Goal: Task Accomplishment & Management: Complete application form

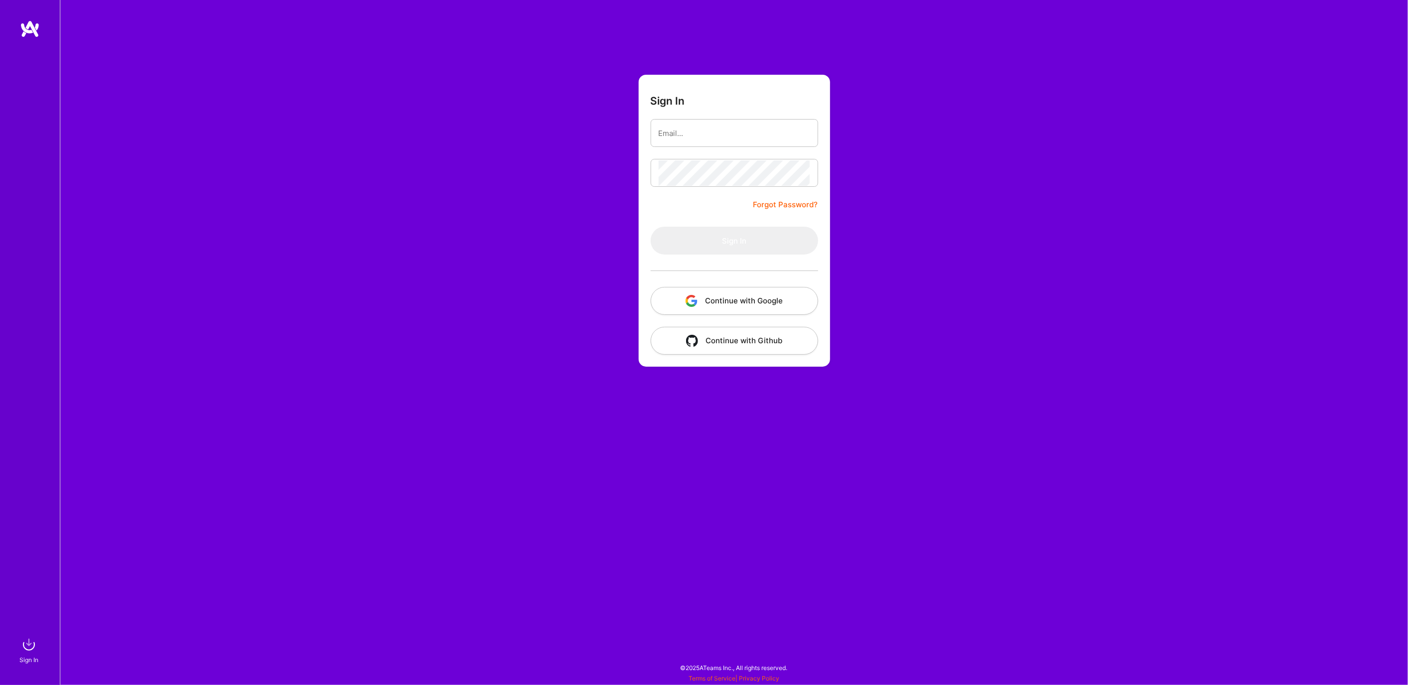
click at [715, 304] on button "Continue with Google" at bounding box center [735, 301] width 168 height 28
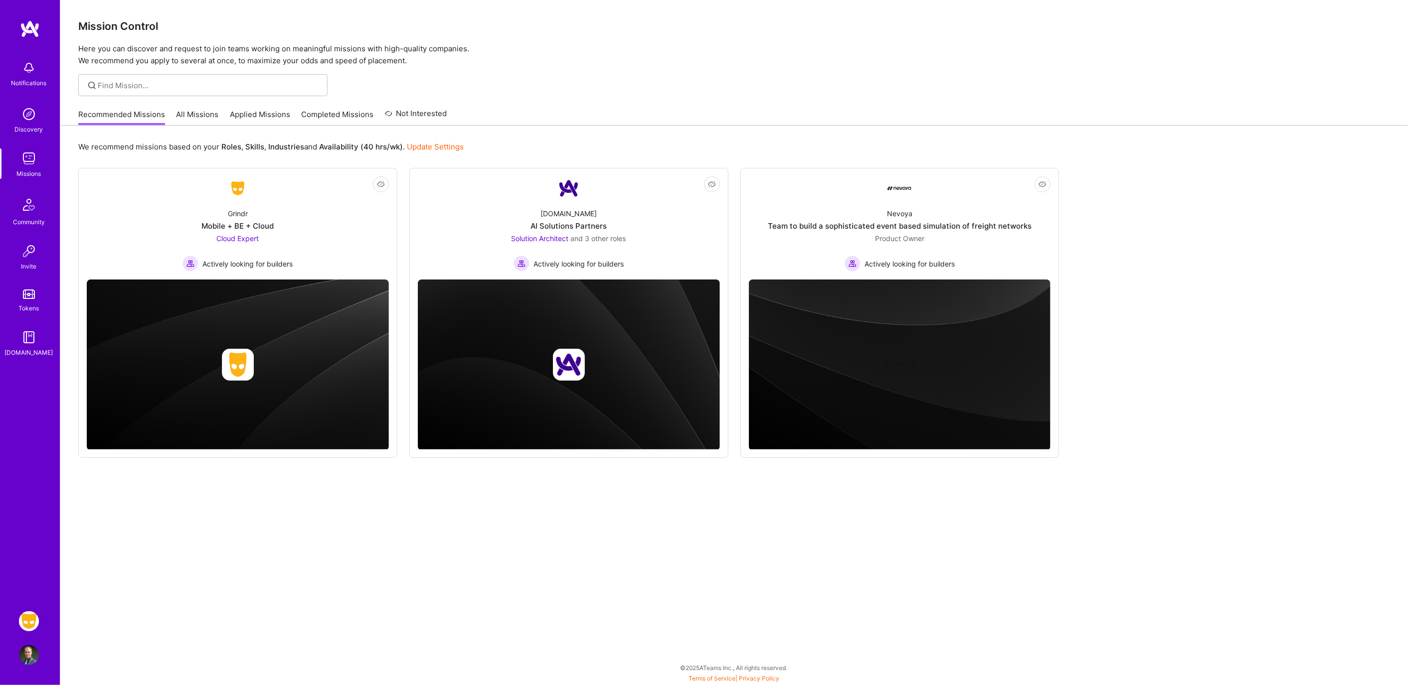
click at [30, 622] on img at bounding box center [29, 622] width 20 height 20
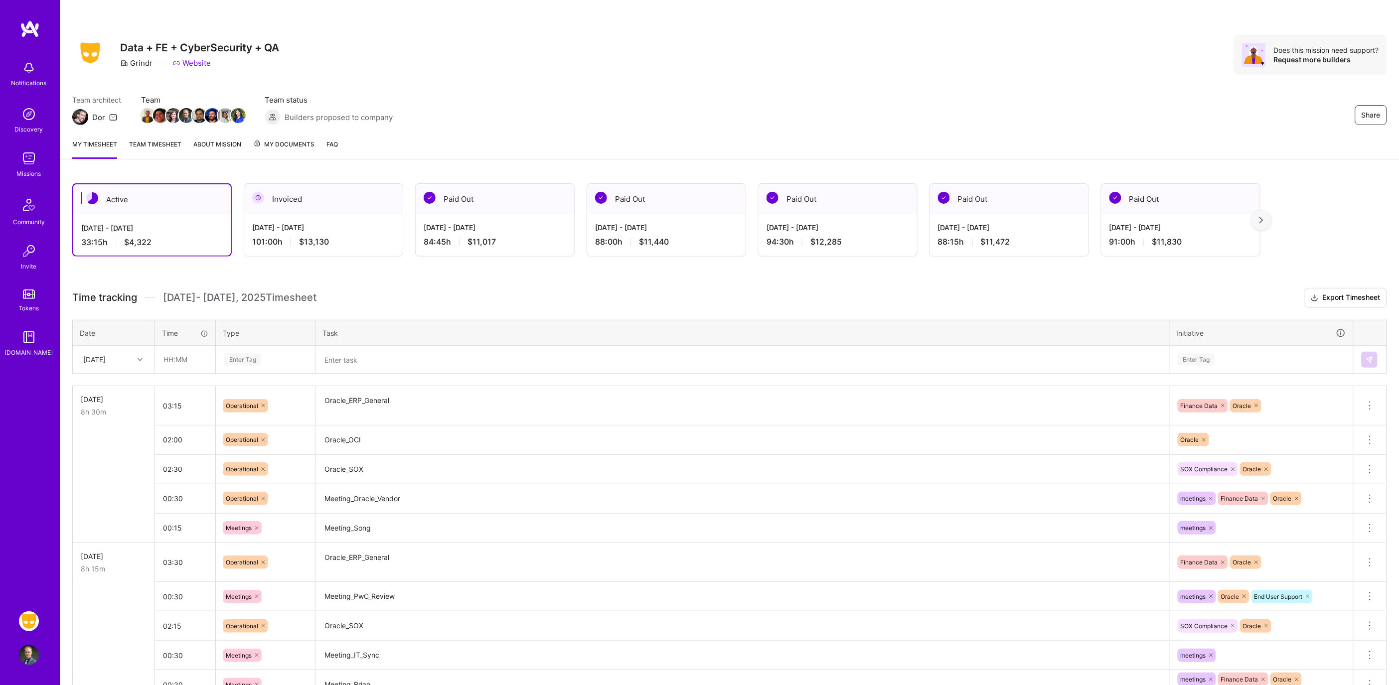
click at [128, 365] on div "[DATE]" at bounding box center [105, 359] width 55 height 16
click at [102, 494] on div "[DATE]" at bounding box center [113, 499] width 81 height 18
drag, startPoint x: 170, startPoint y: 350, endPoint x: 179, endPoint y: 351, distance: 10.1
click at [170, 350] on input "text" at bounding box center [185, 359] width 59 height 26
type input "02:15"
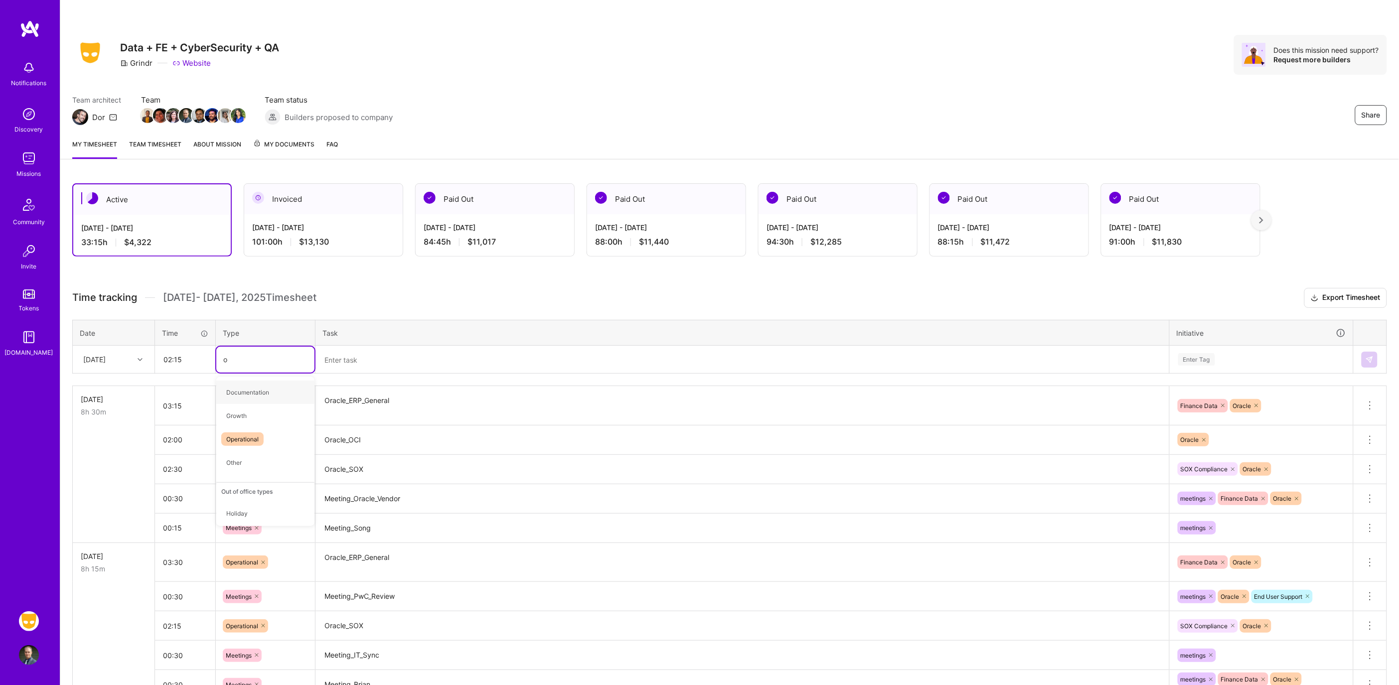
type input "op"
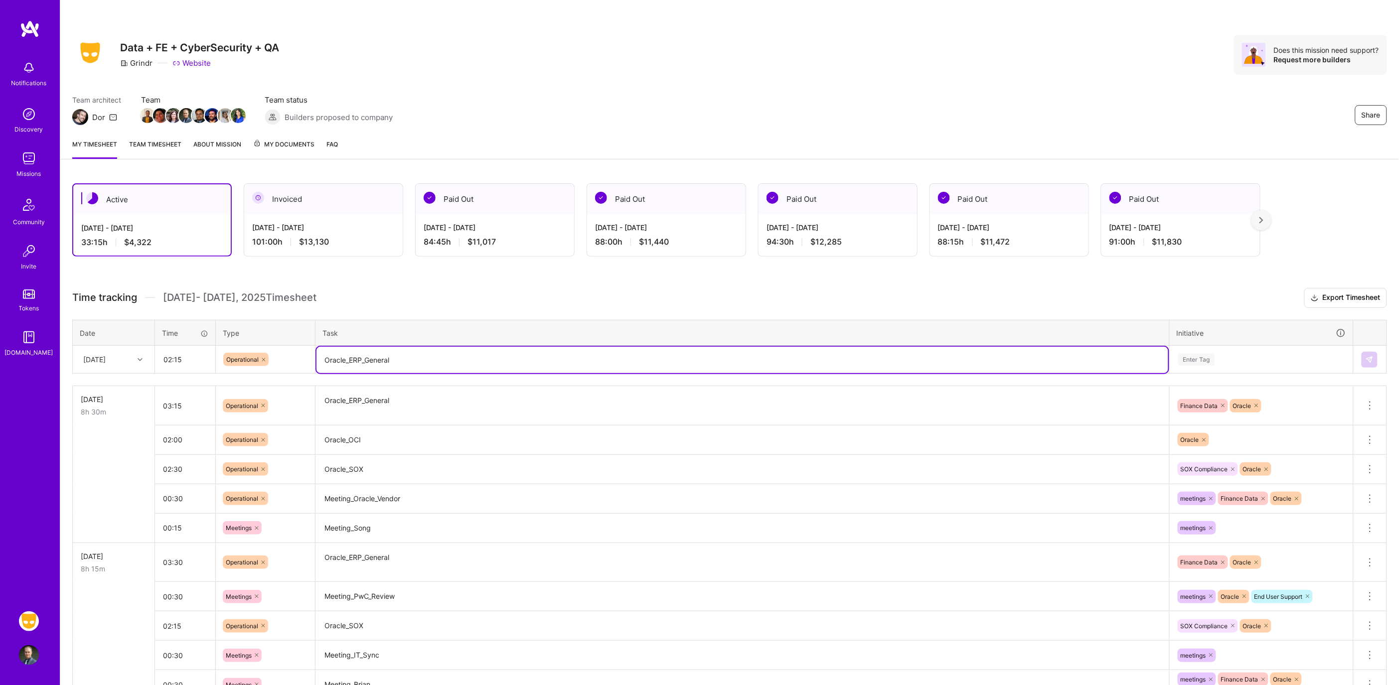
type textarea "Oracle_ERP_General"
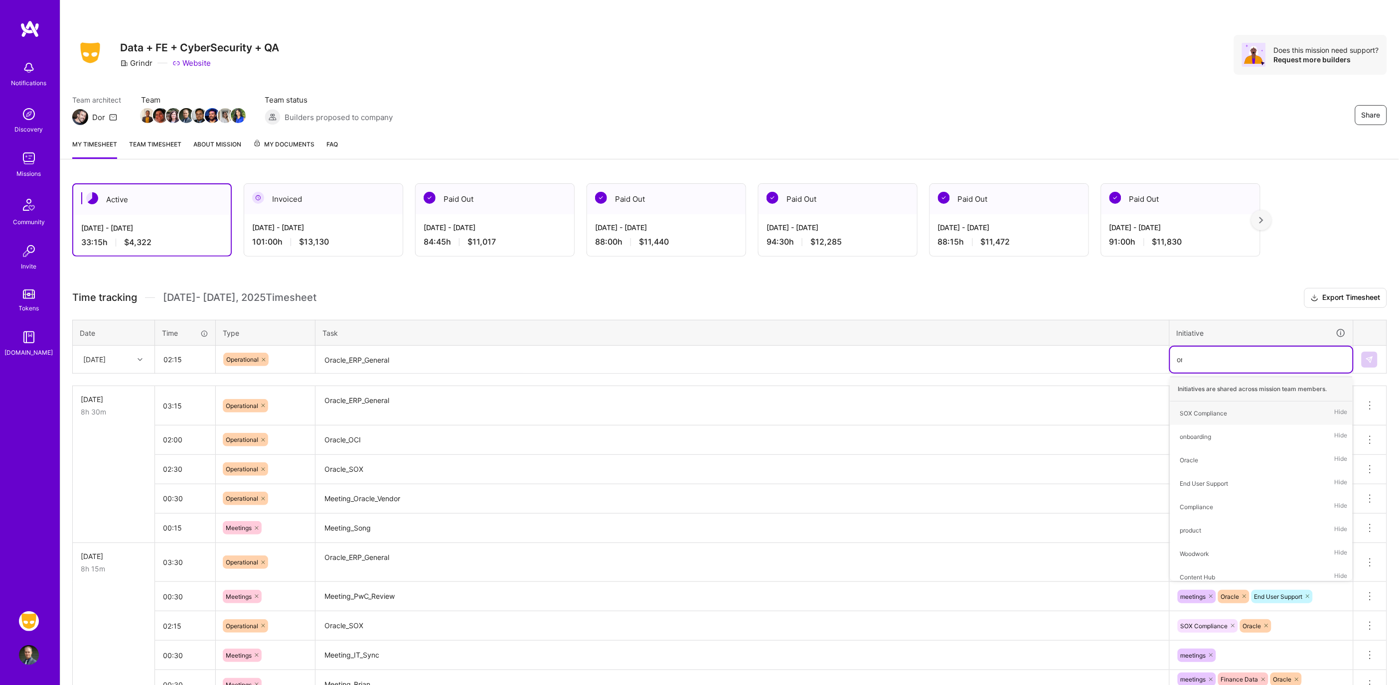
type input "orac"
type input "fin"
type input "fina"
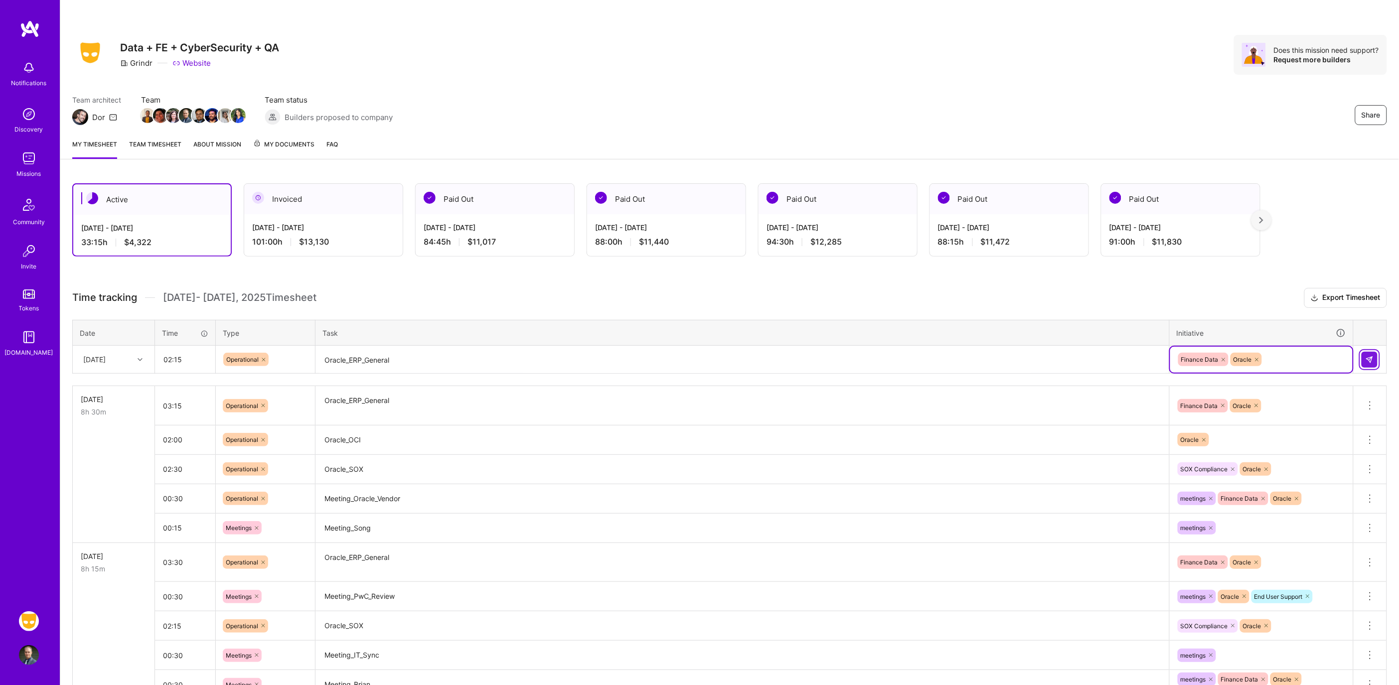
click at [1365, 359] on button at bounding box center [1370, 360] width 16 height 16
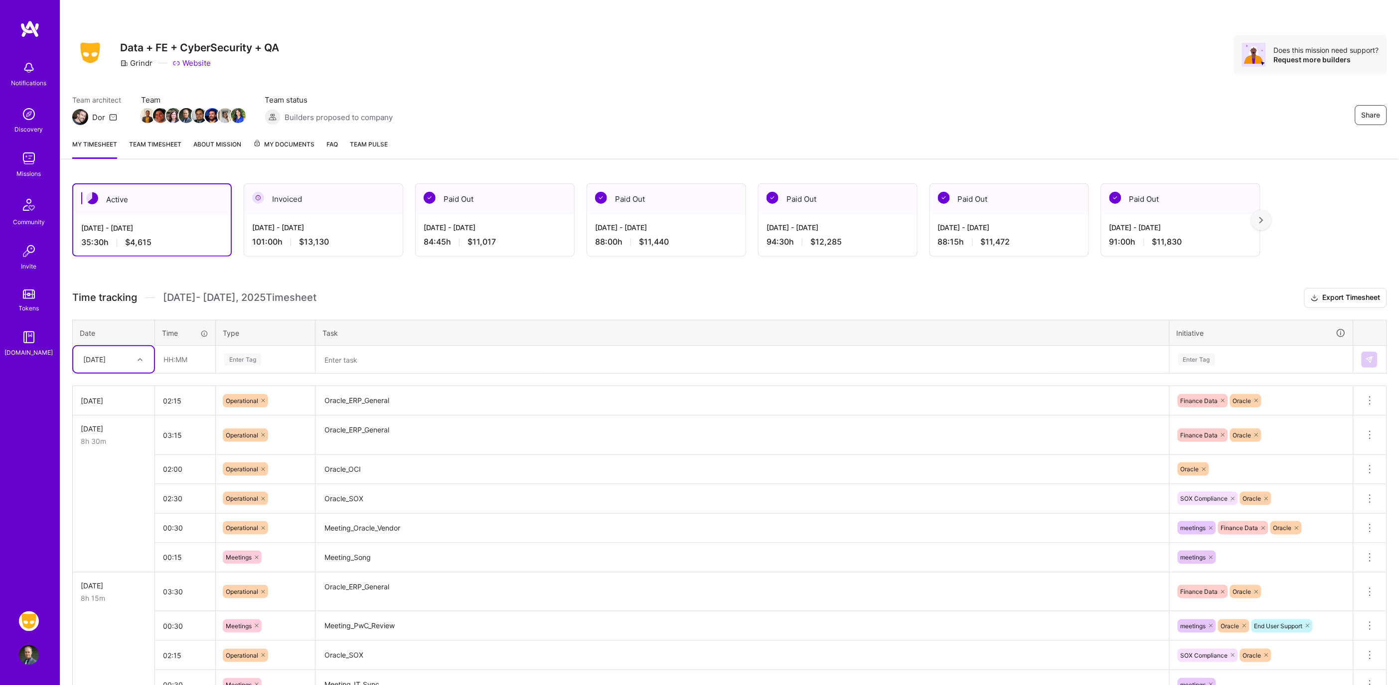
click at [148, 354] on div at bounding box center [141, 359] width 15 height 13
drag, startPoint x: 183, startPoint y: 356, endPoint x: 221, endPoint y: 362, distance: 38.4
click at [183, 356] on input "text" at bounding box center [185, 359] width 59 height 26
type input "01:00"
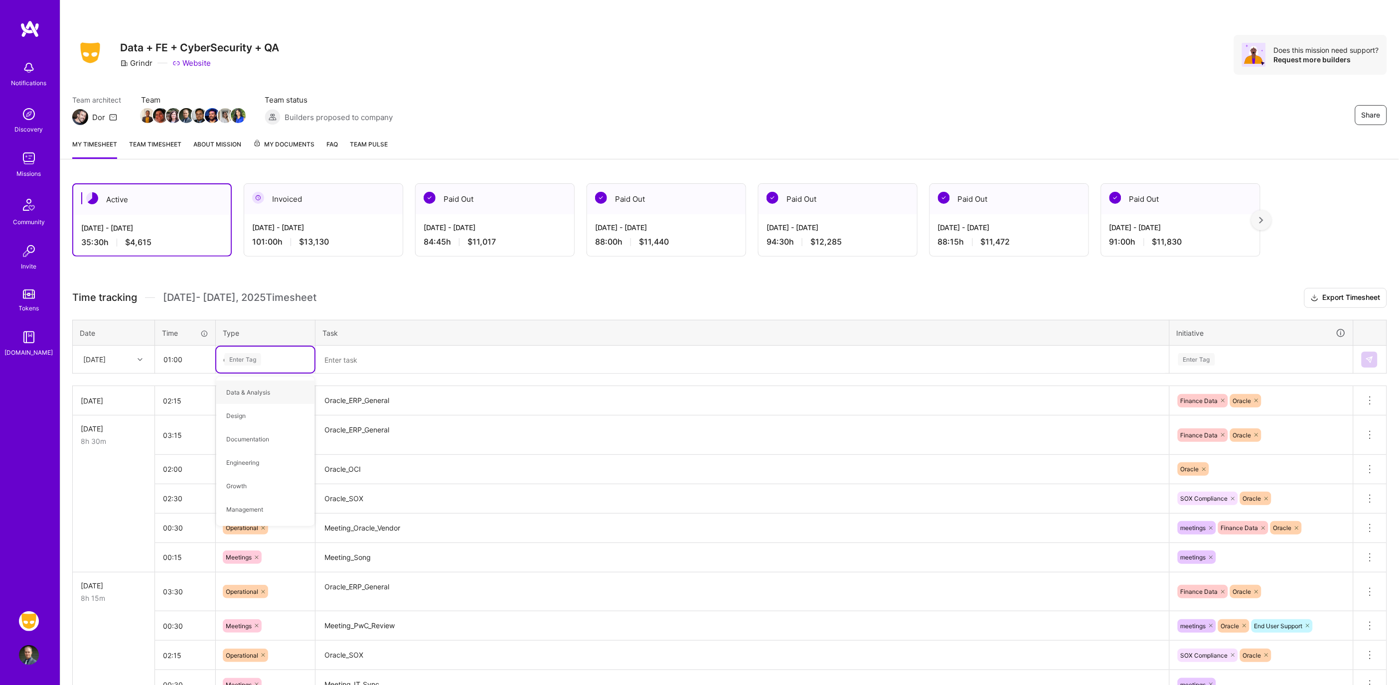
type input "op"
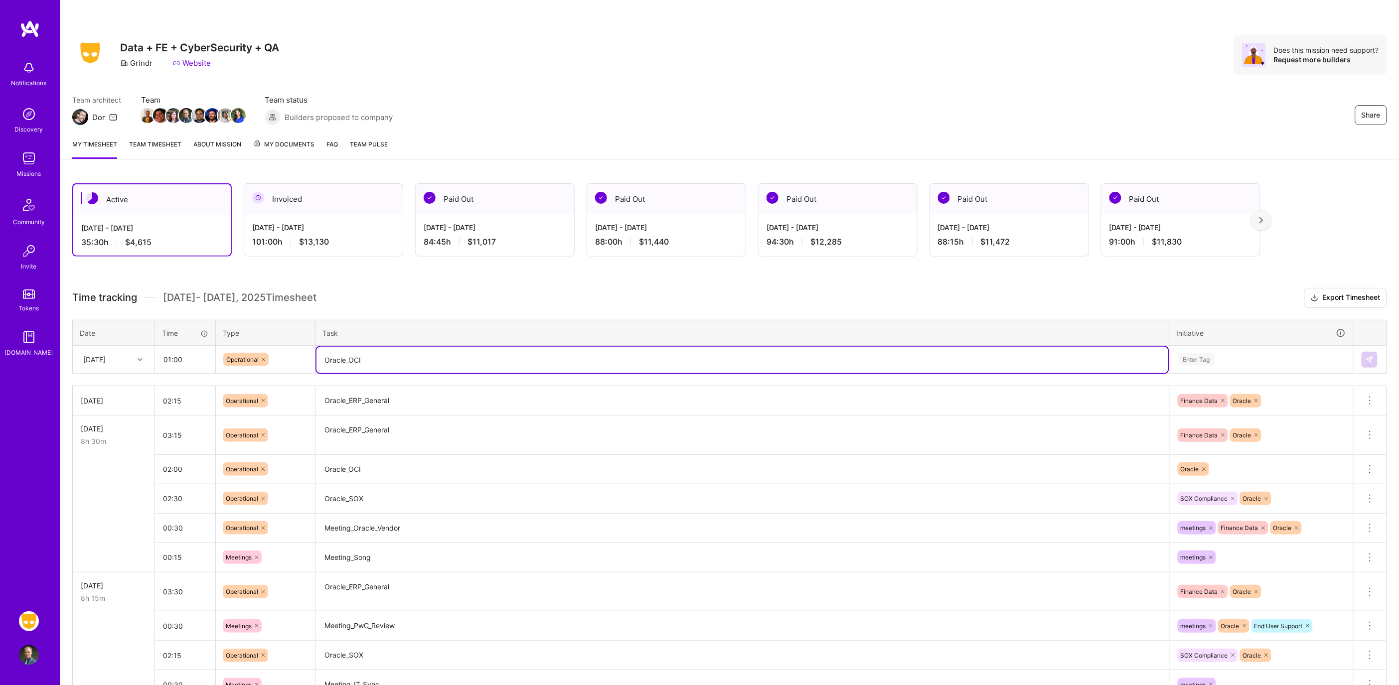
type textarea "Oracle_OCI"
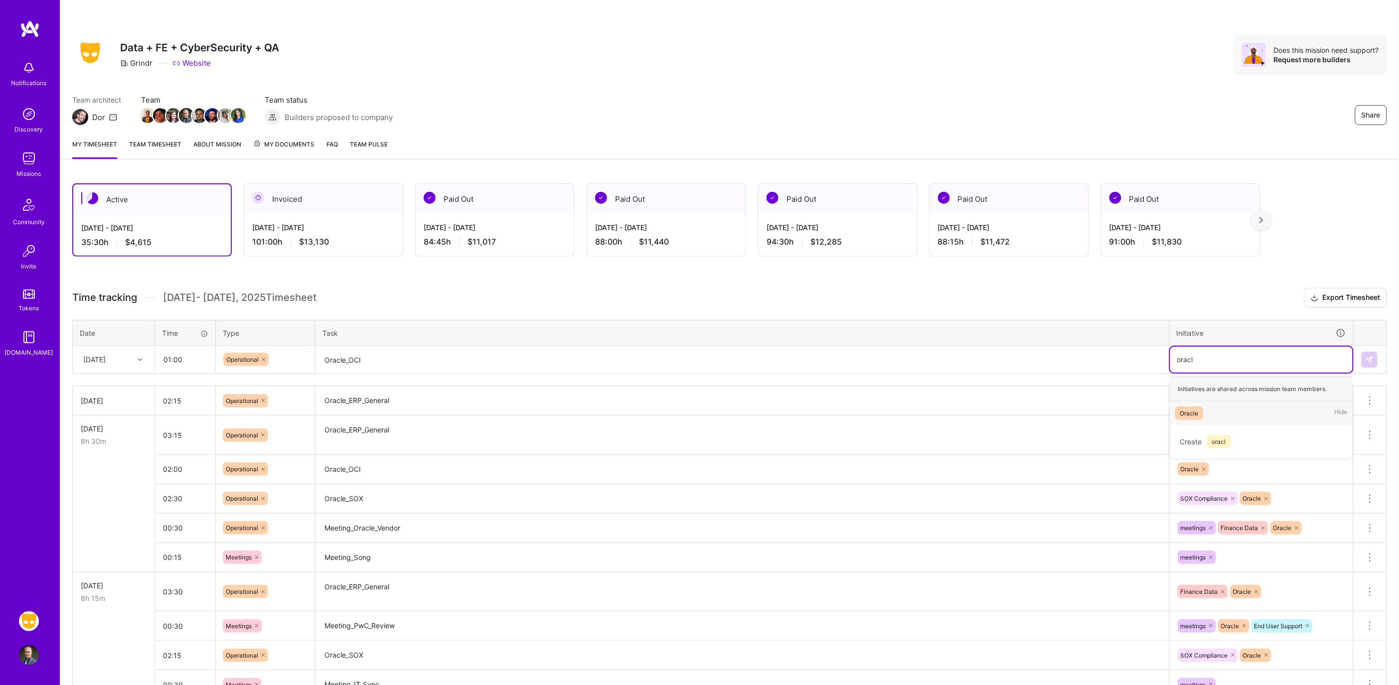
type input "oracl"
type input "oracle"
type input "Oracle"
type input "e"
type input "sec"
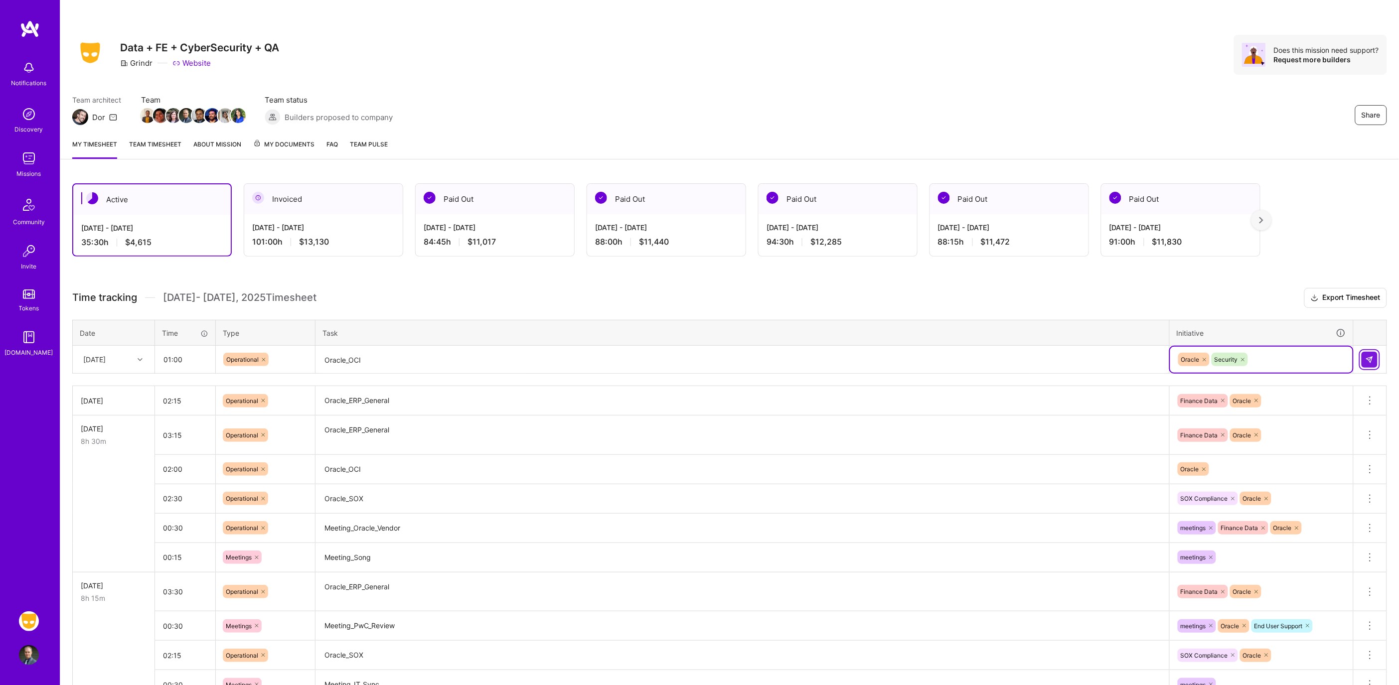
click at [1374, 364] on button at bounding box center [1370, 360] width 16 height 16
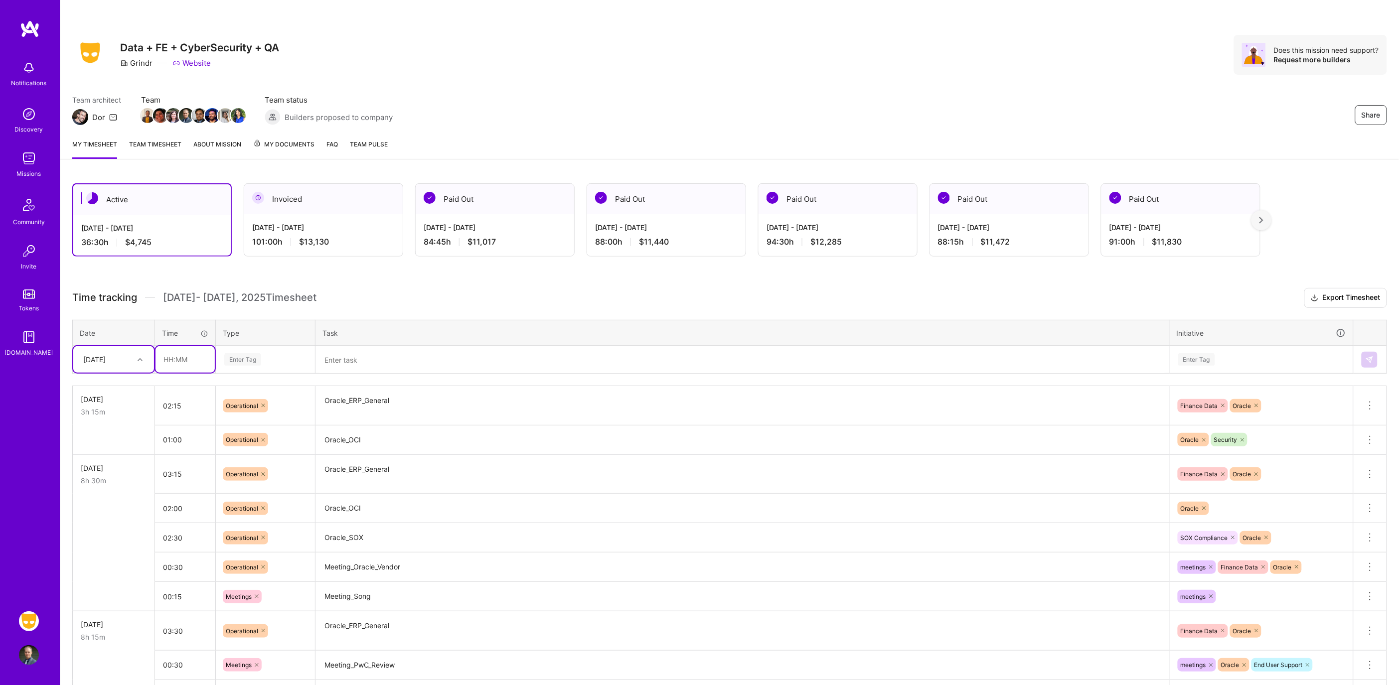
click at [177, 352] on input "text" at bounding box center [185, 359] width 59 height 26
type input "02:45"
type input "Op"
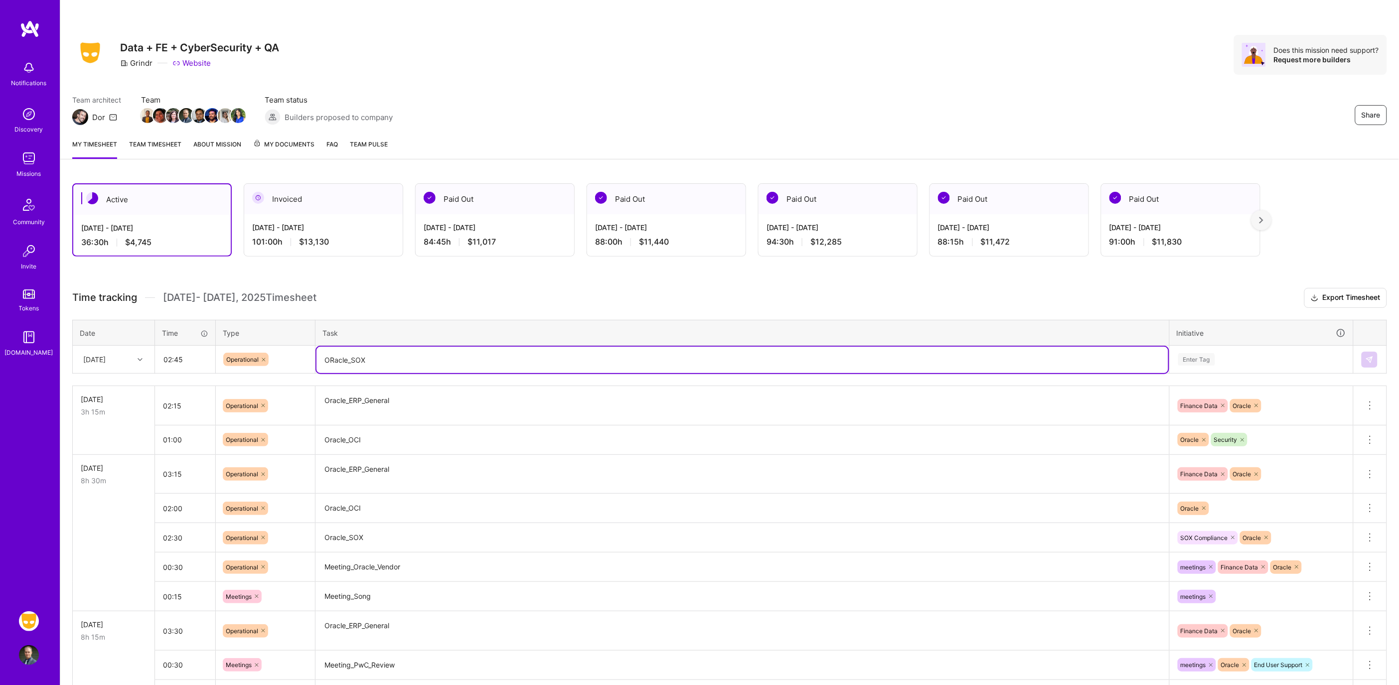
type textarea "ORacle_SOX"
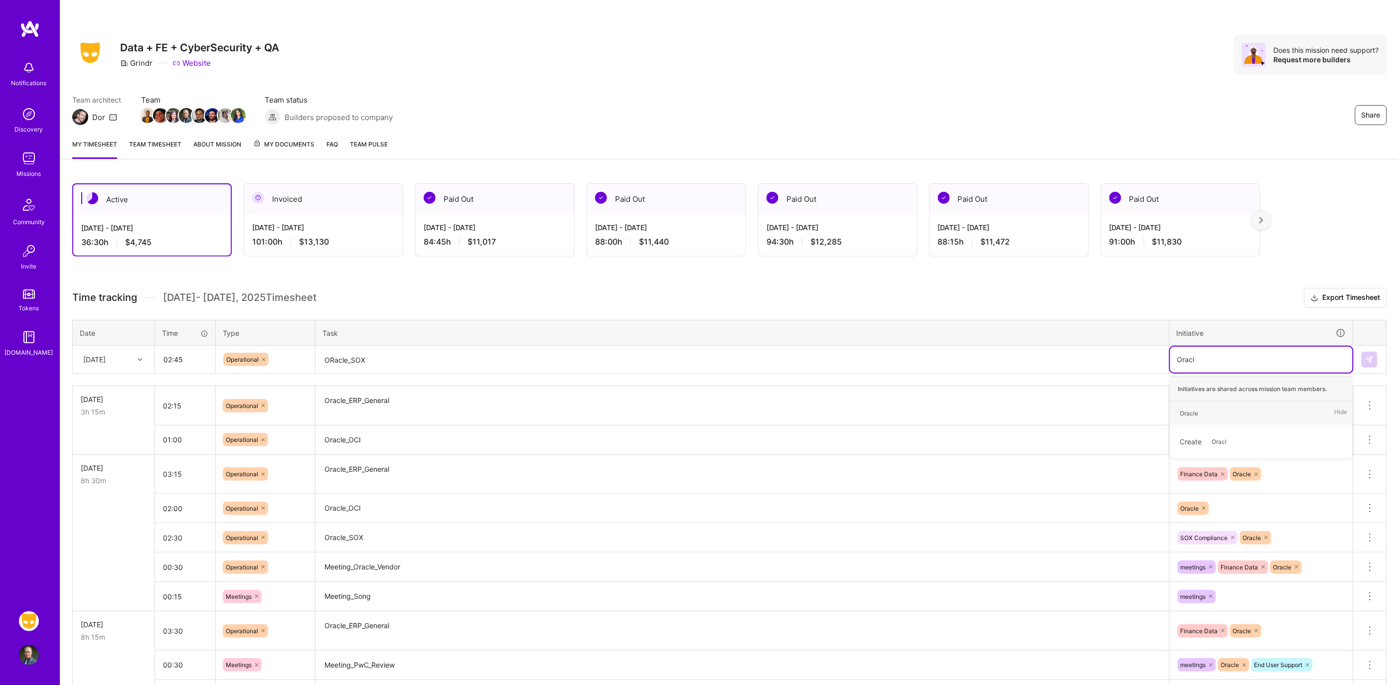
type input "Oracle"
type input "SOX"
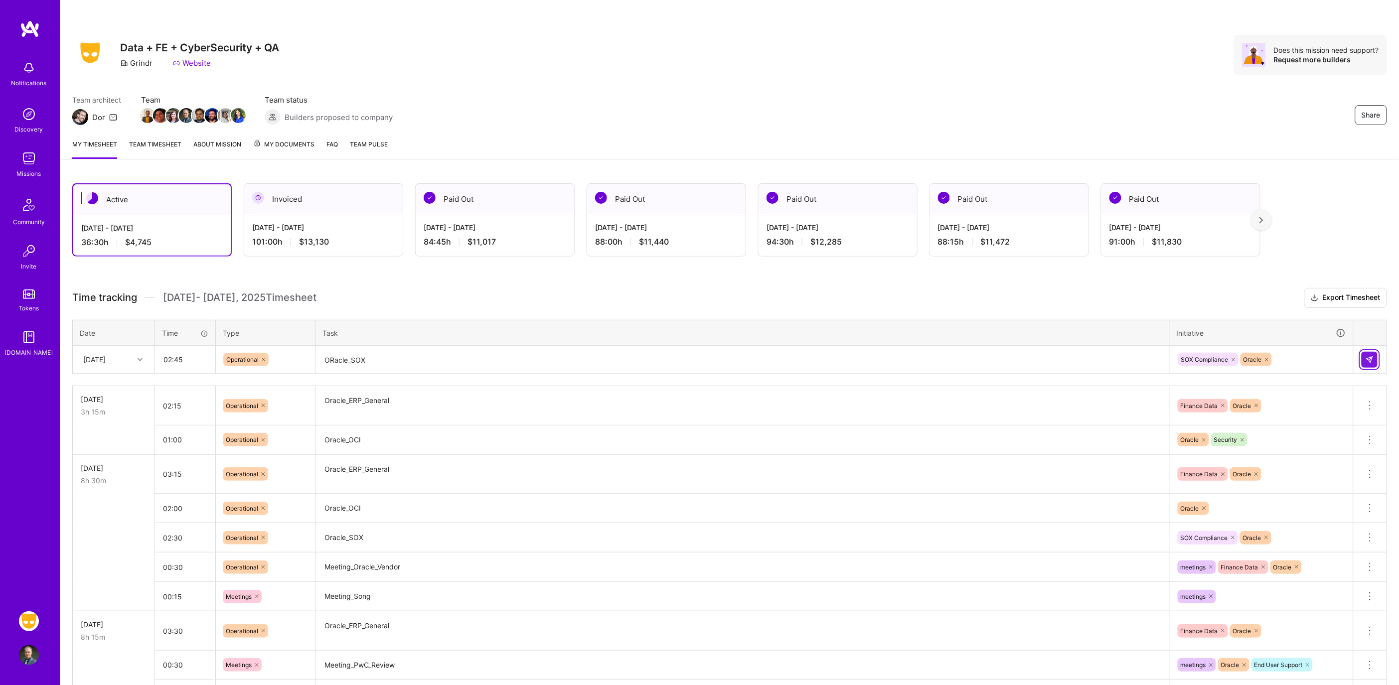
click at [1365, 360] on button at bounding box center [1370, 360] width 16 height 16
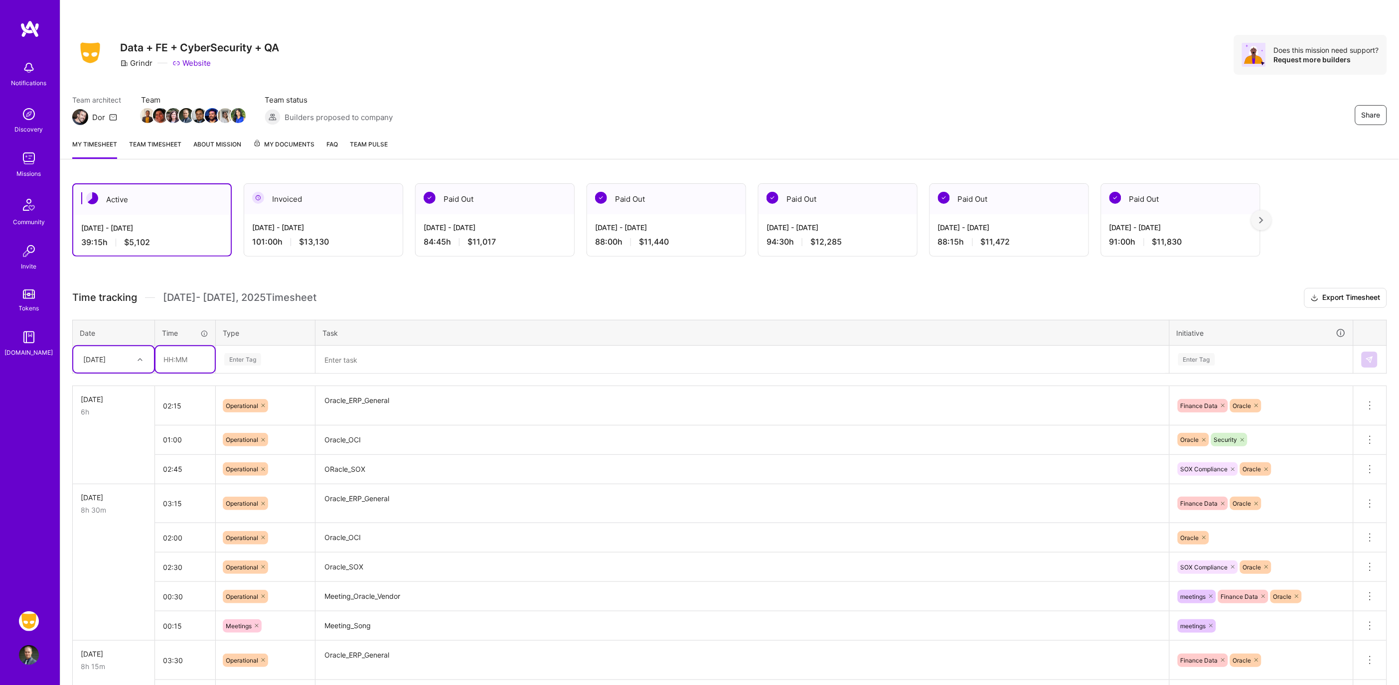
click at [194, 350] on input "text" at bounding box center [185, 359] width 59 height 26
type input "00:45"
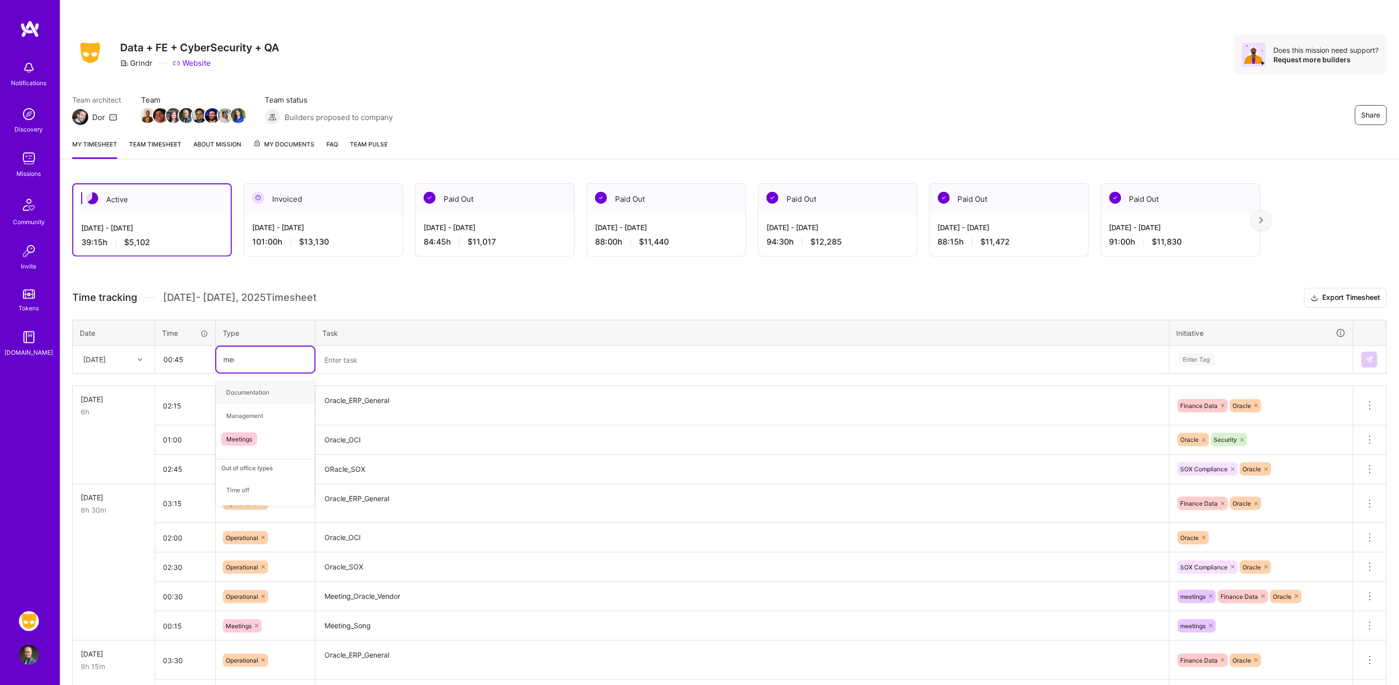
type input "meet"
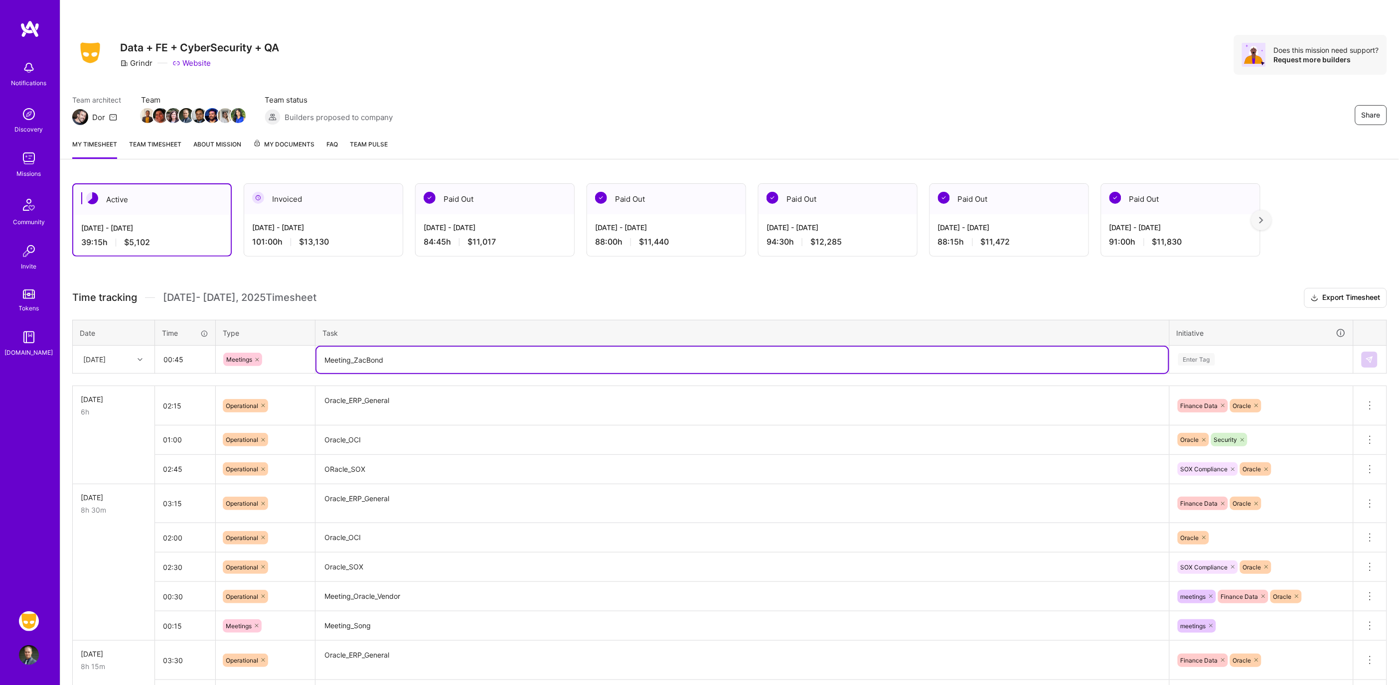
type textarea "Meeting_ZacBond"
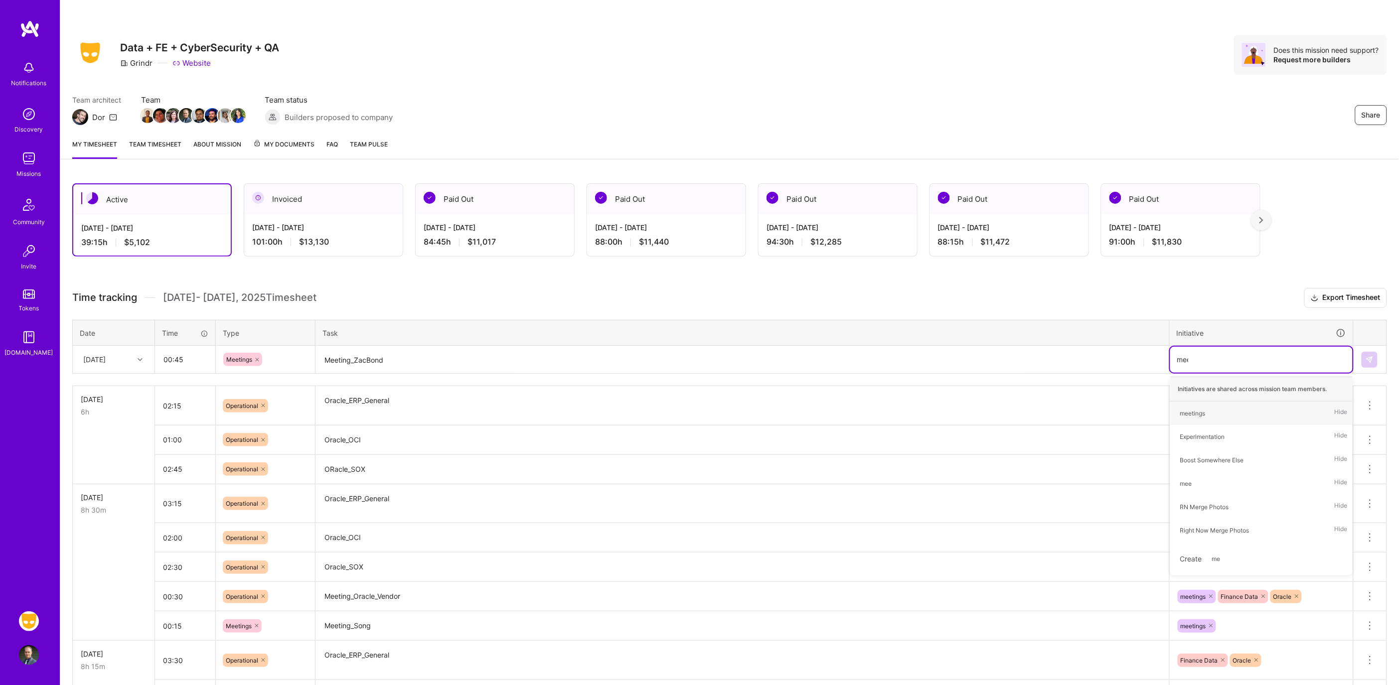
type input "meet"
type input "sox"
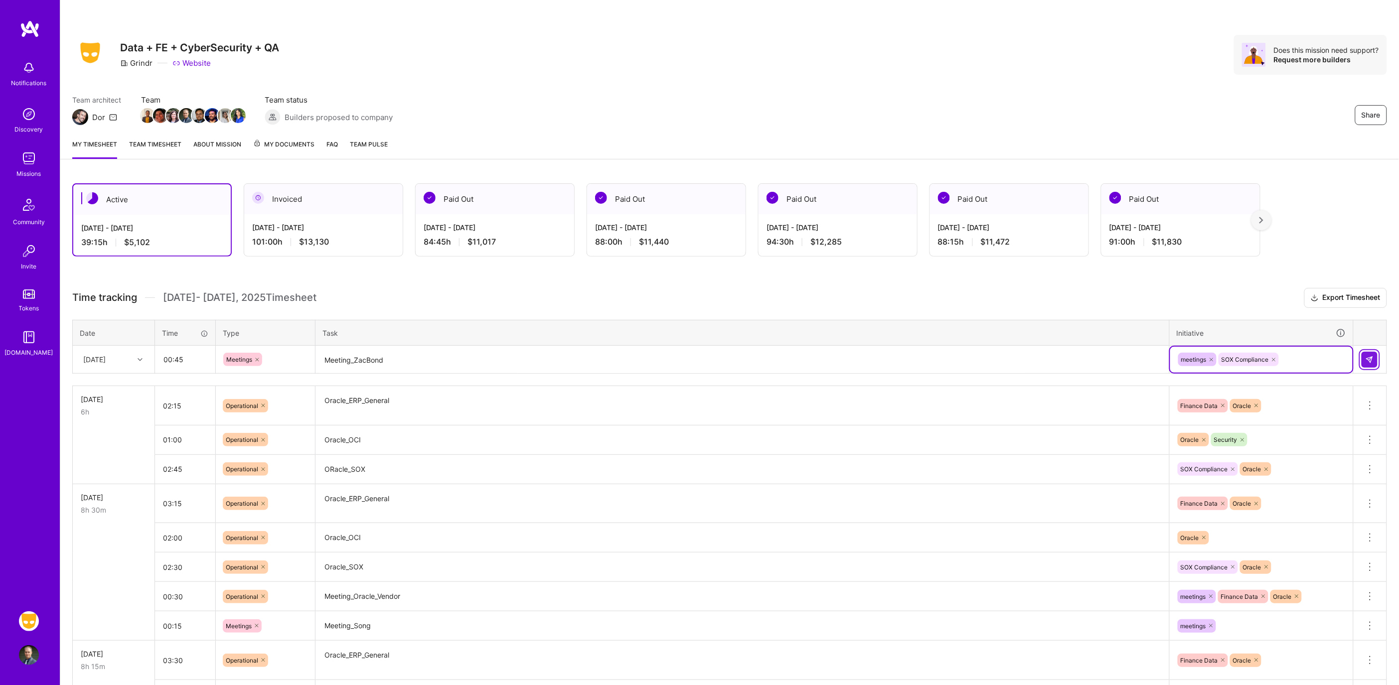
click at [1367, 359] on img at bounding box center [1370, 360] width 8 height 8
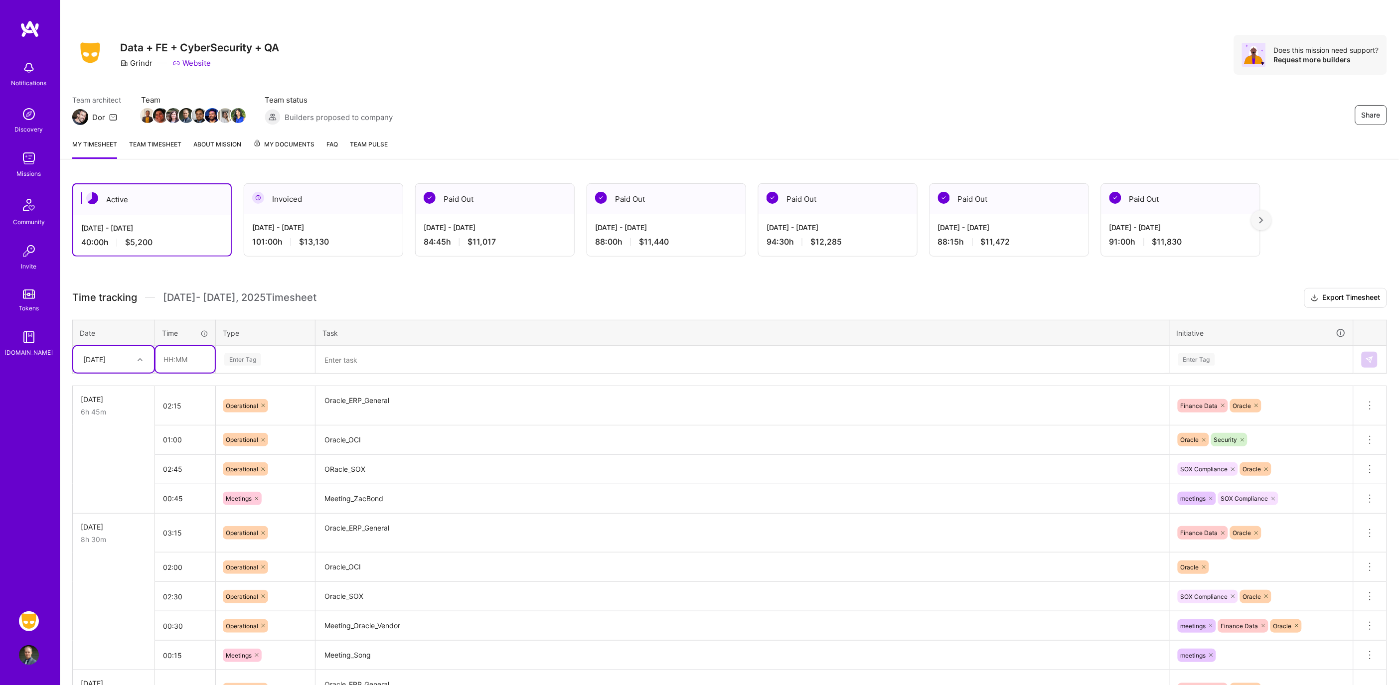
click at [186, 366] on input "text" at bounding box center [185, 359] width 59 height 26
type input "00:45"
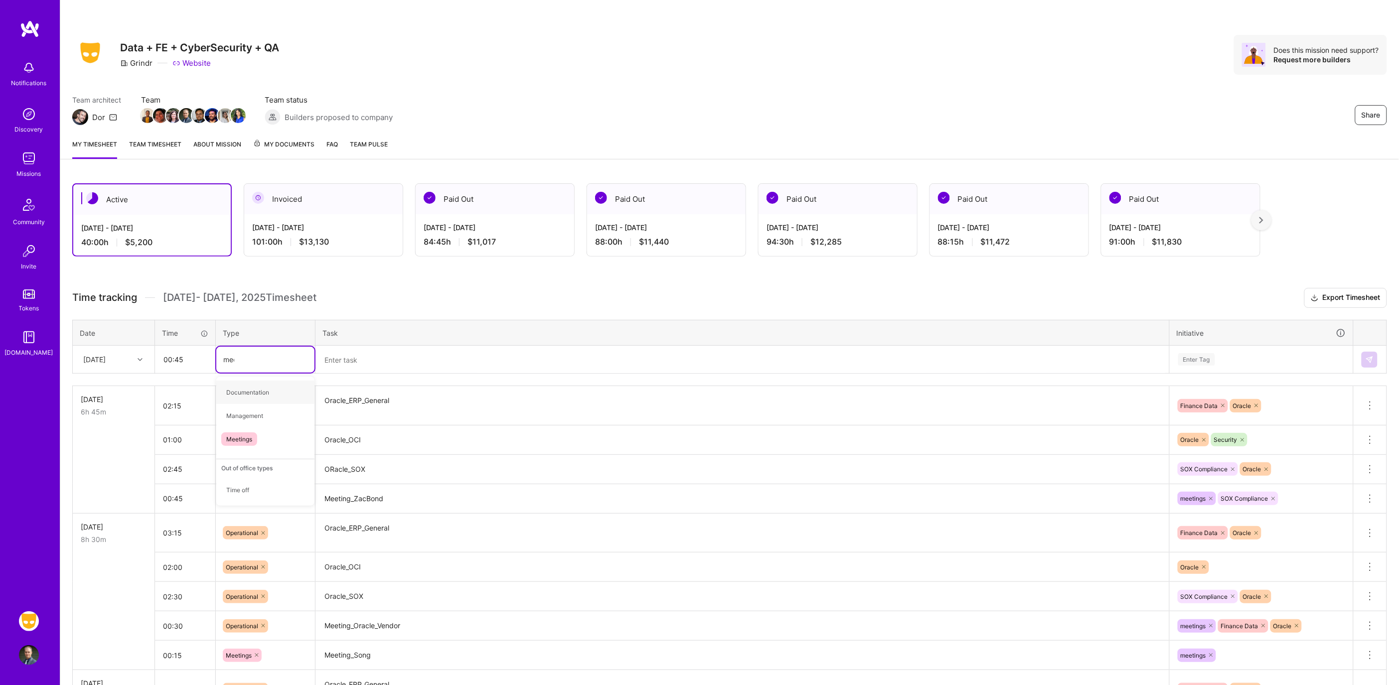
type input "meetin"
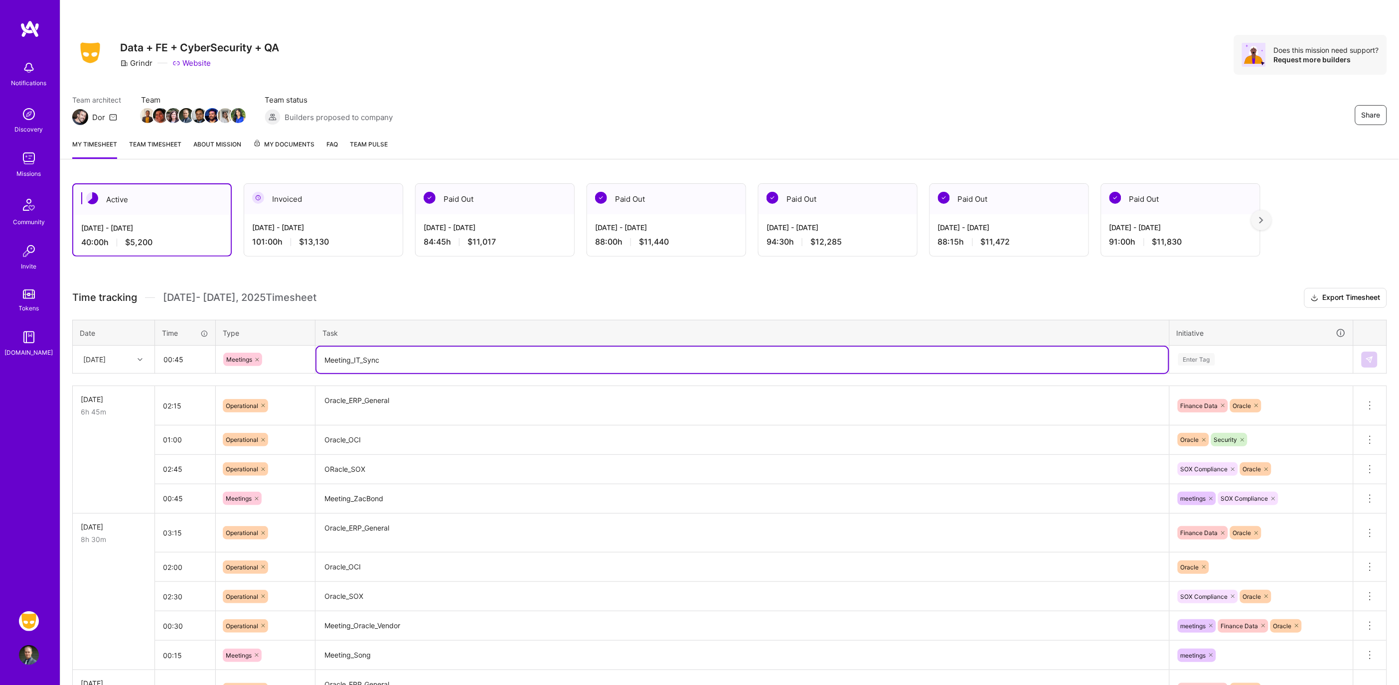
type textarea "Meeting_IT_Sync"
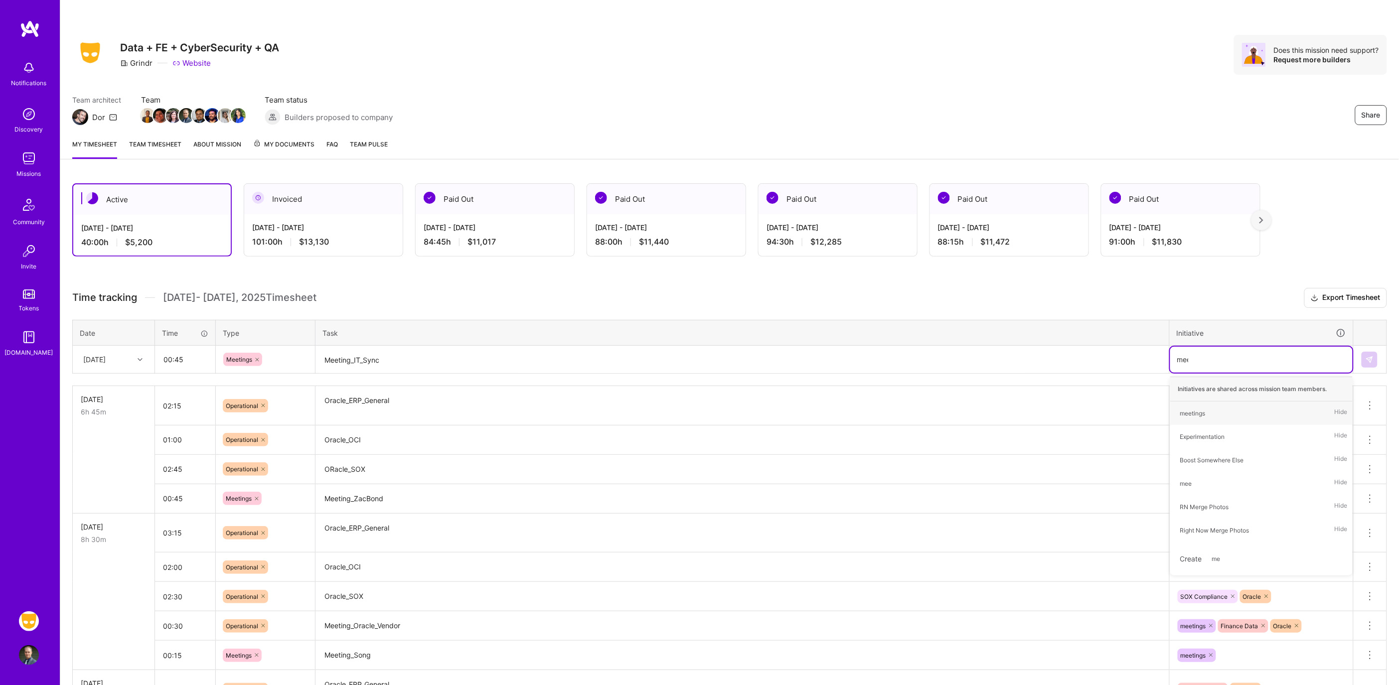
type input "meet"
type input "i"
click at [1371, 357] on img at bounding box center [1370, 360] width 8 height 8
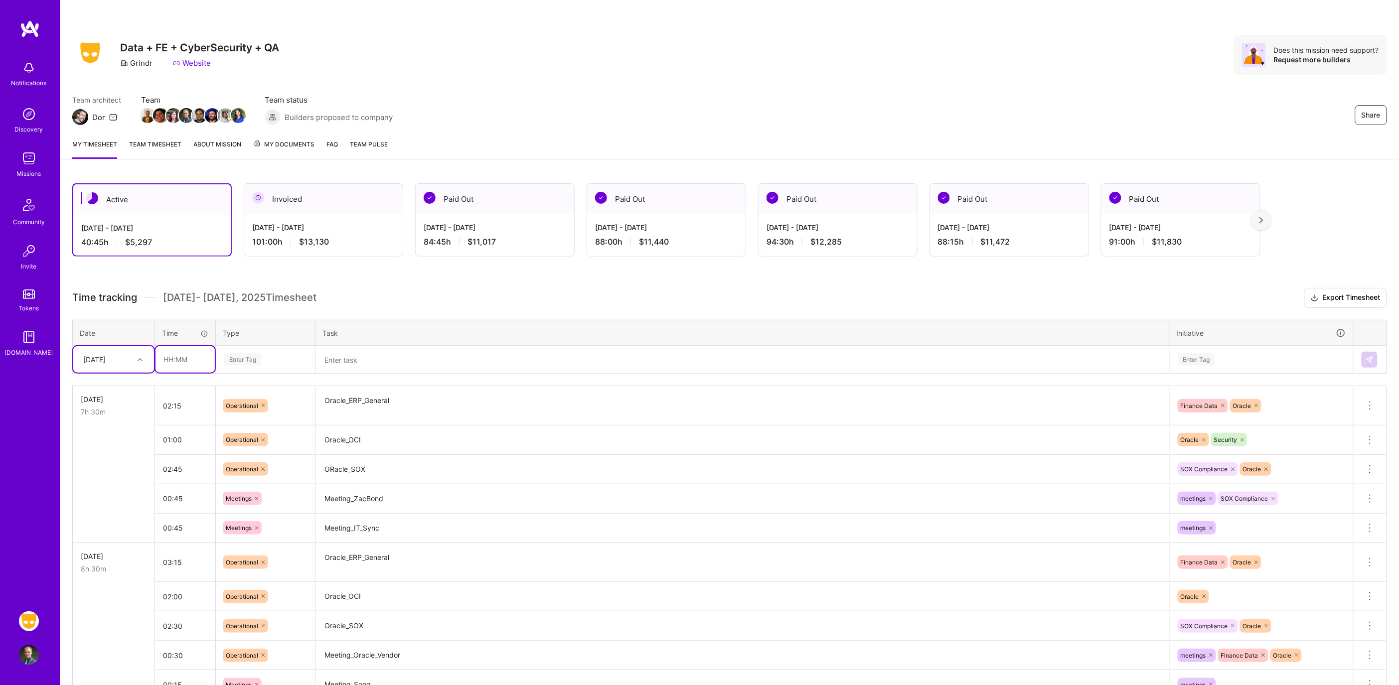
click at [212, 359] on input "text" at bounding box center [185, 359] width 59 height 26
type input "00:45"
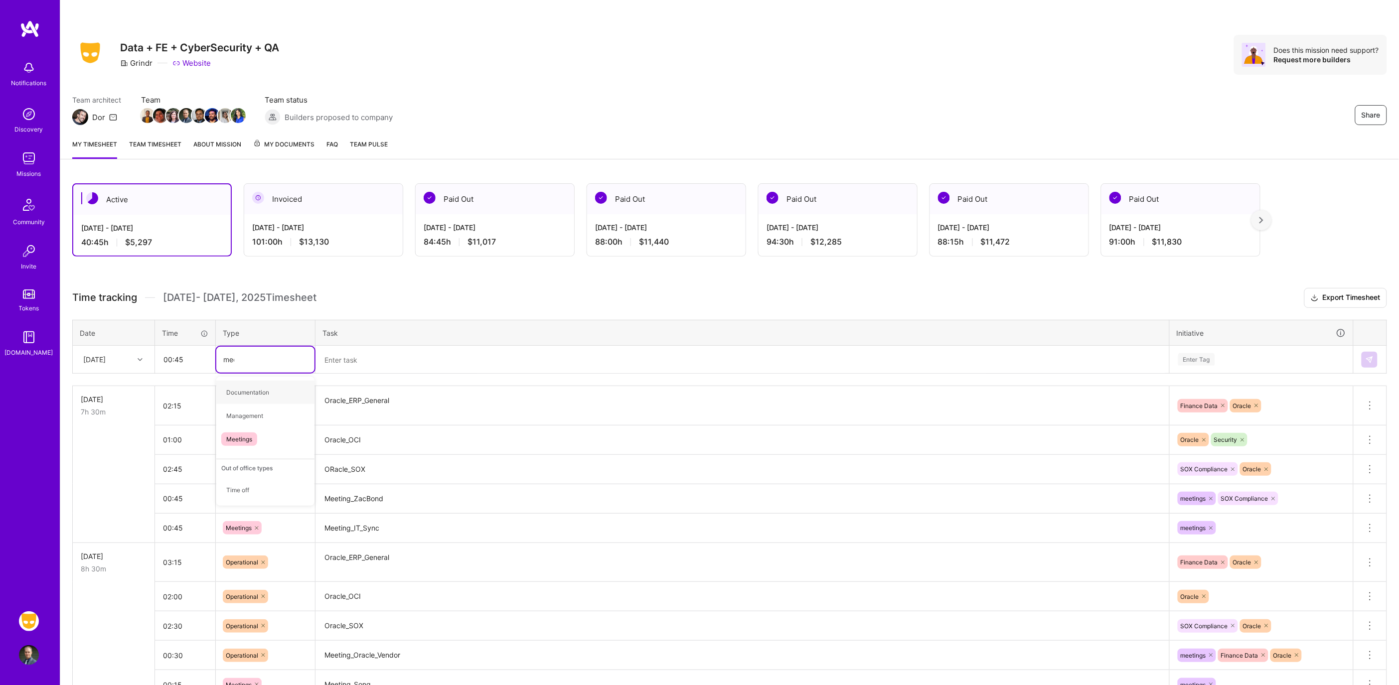
type input "meetin"
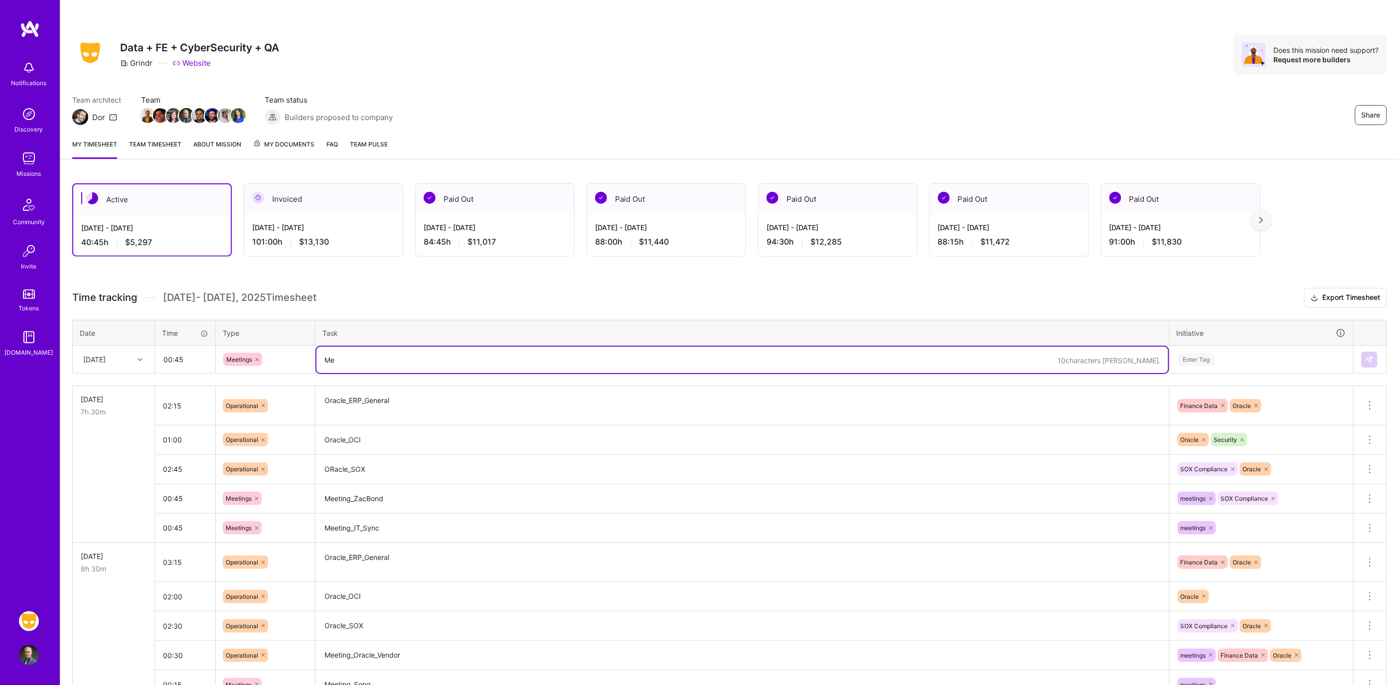
type textarea "M"
type textarea "Oracle_EPM_General"
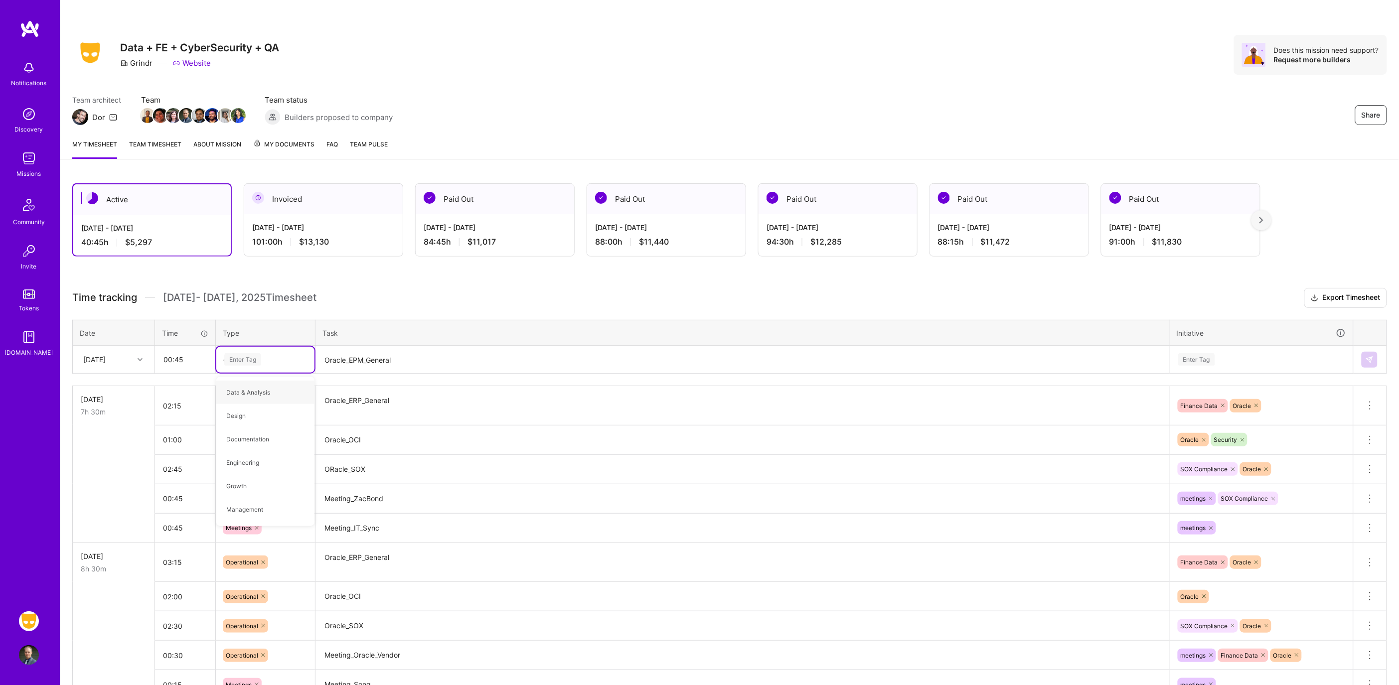
type input "op"
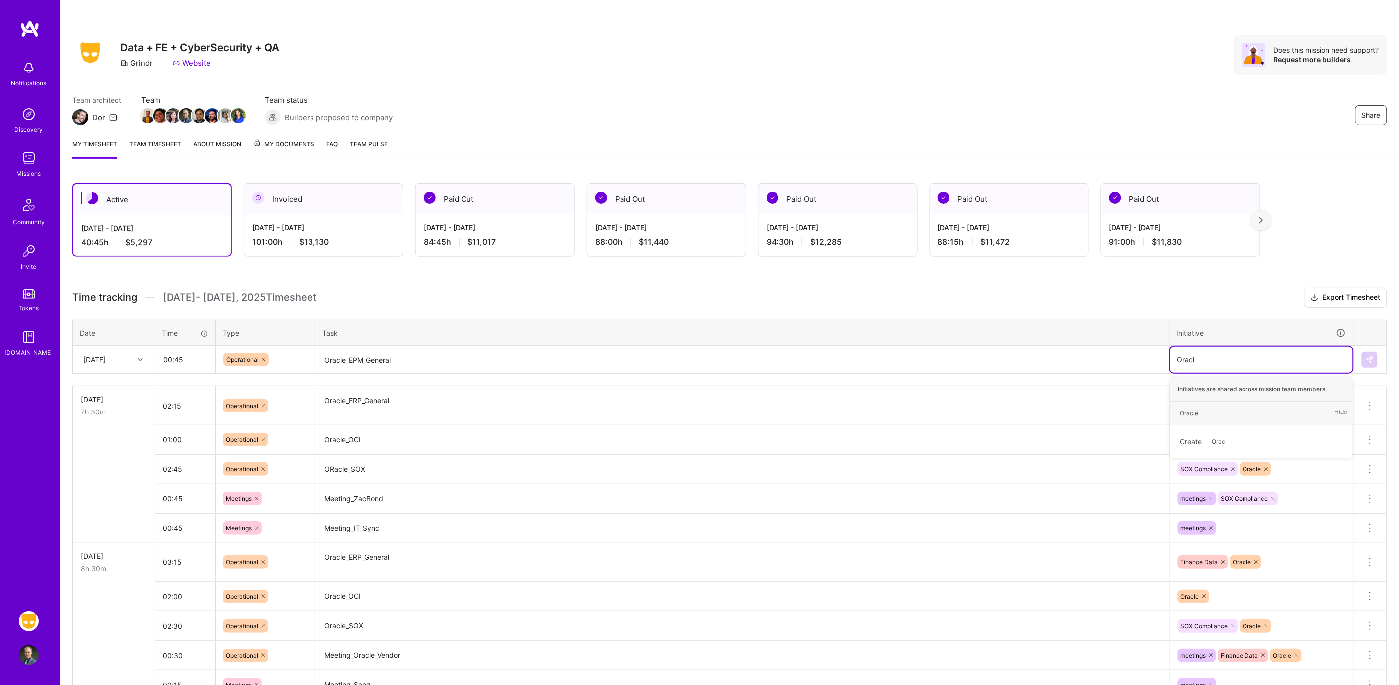
type input "Oracle"
type input "fin"
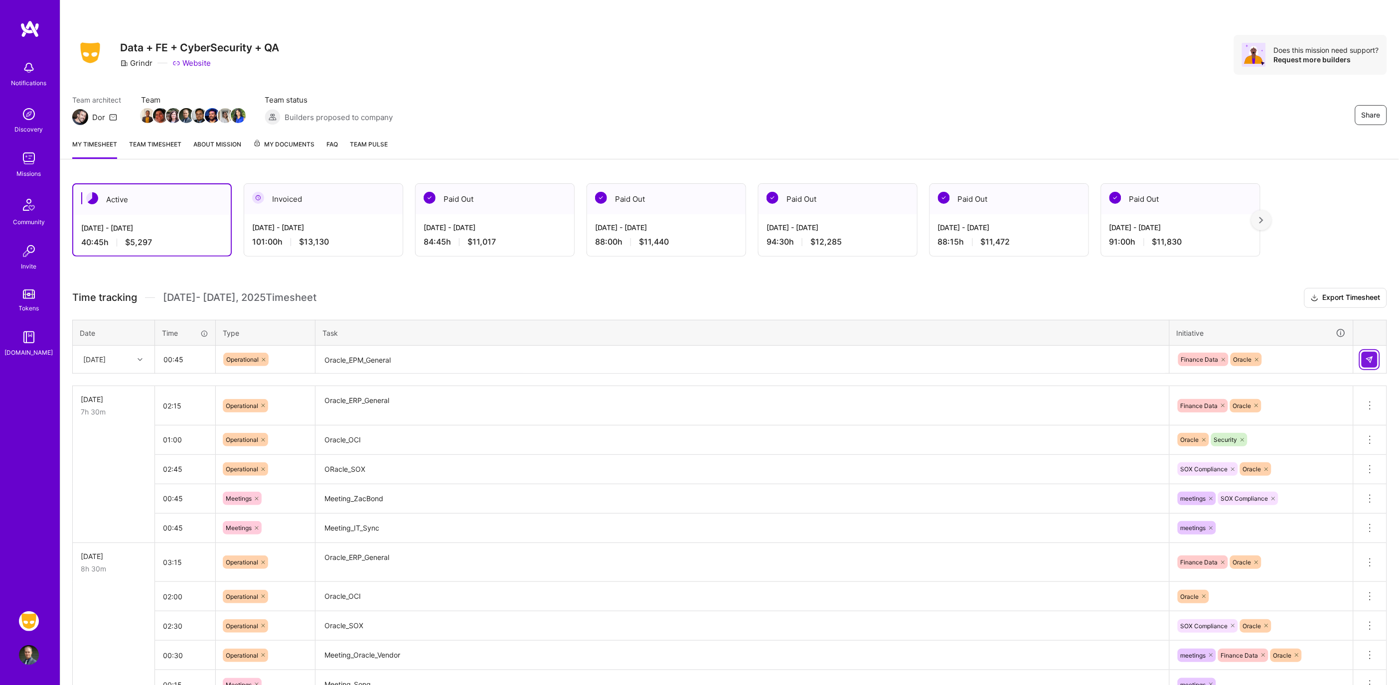
drag, startPoint x: 1373, startPoint y: 357, endPoint x: 1335, endPoint y: 356, distance: 38.4
click at [1373, 357] on img at bounding box center [1370, 360] width 8 height 8
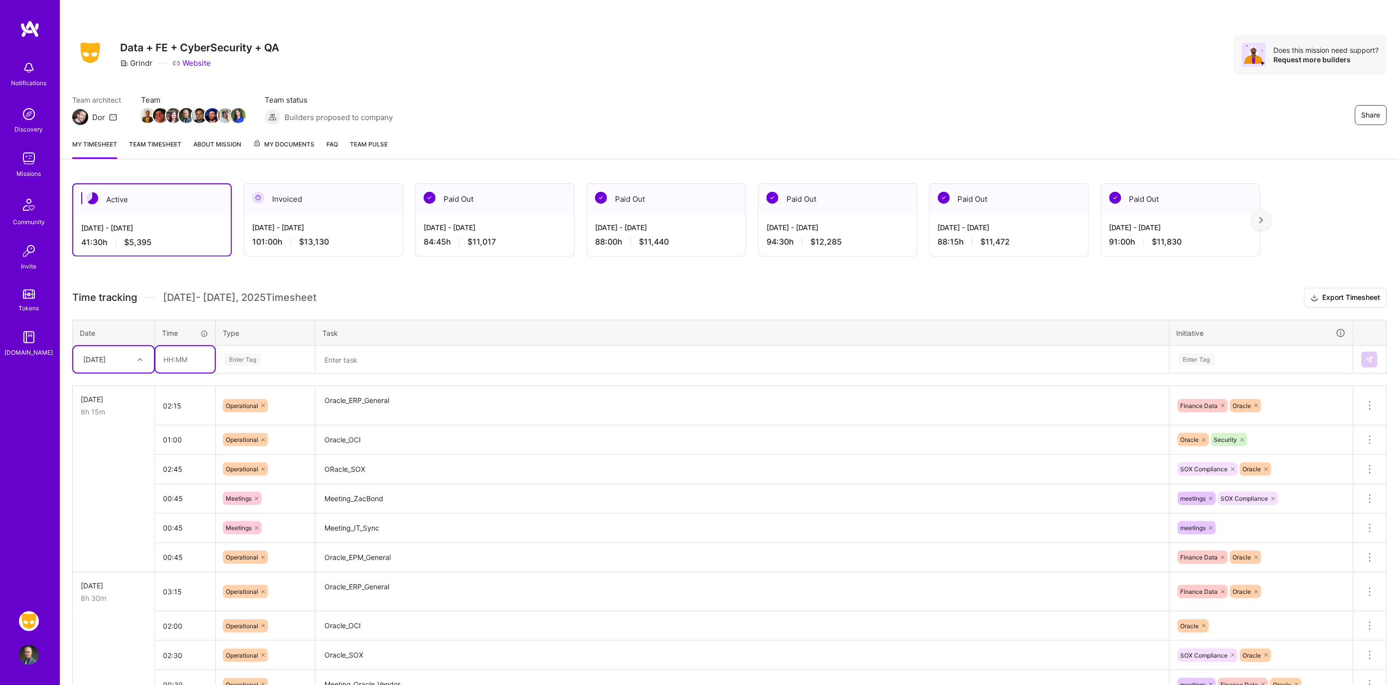
drag, startPoint x: 181, startPoint y: 362, endPoint x: 228, endPoint y: 362, distance: 46.9
click at [181, 362] on input "text" at bounding box center [185, 359] width 59 height 26
type input "00:45"
type input "meet"
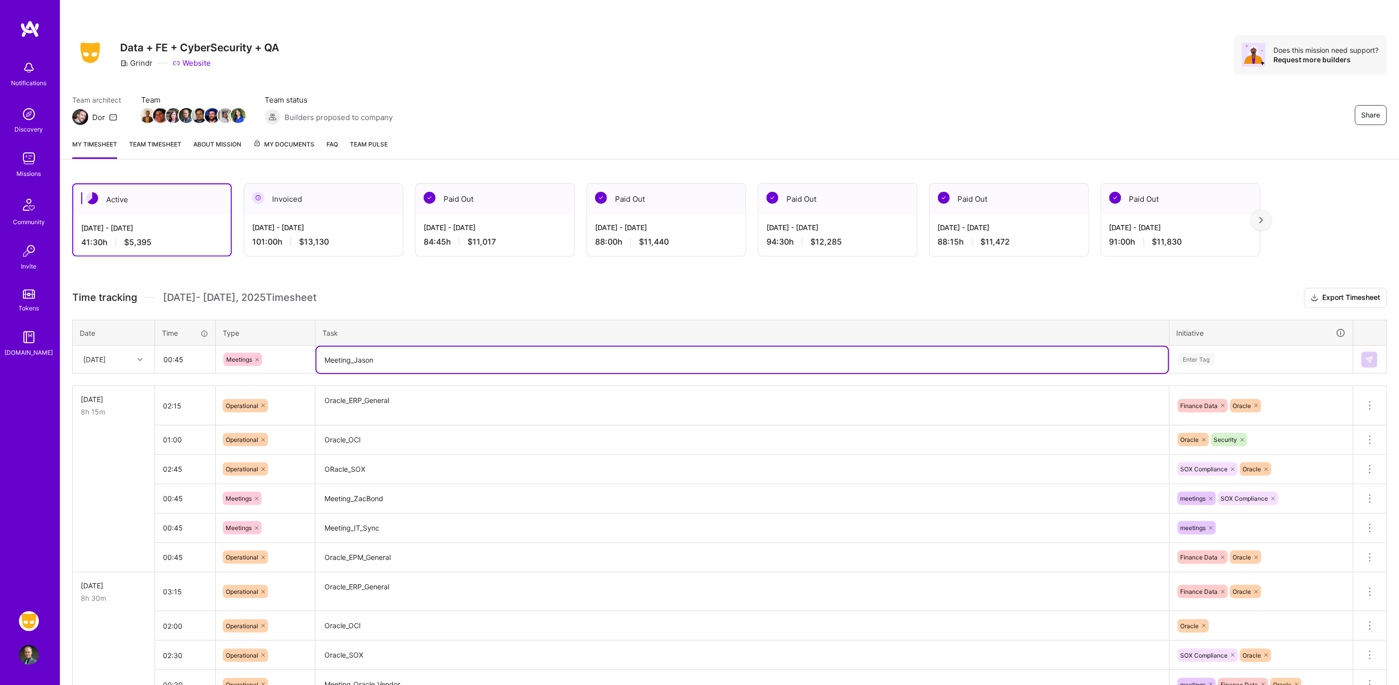
type textarea "Meeting_Jason"
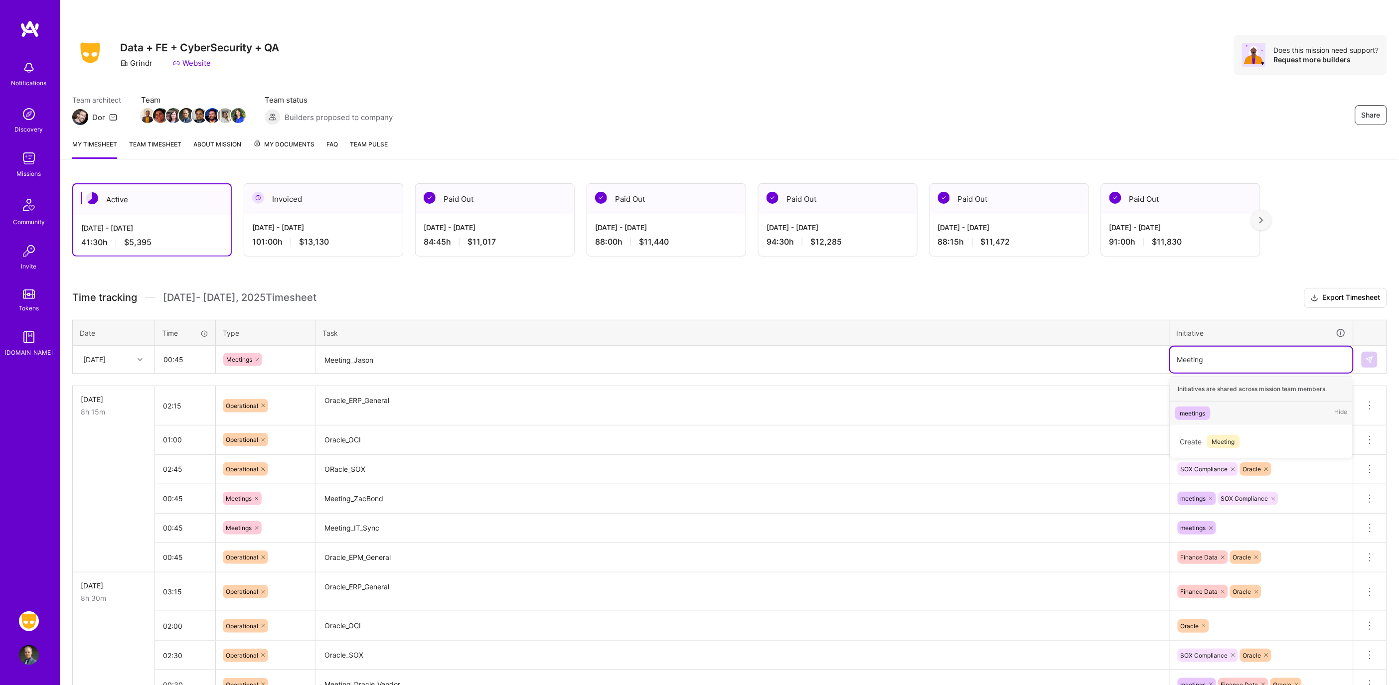
type input "Meeting"
type input "meetin"
type input "sox"
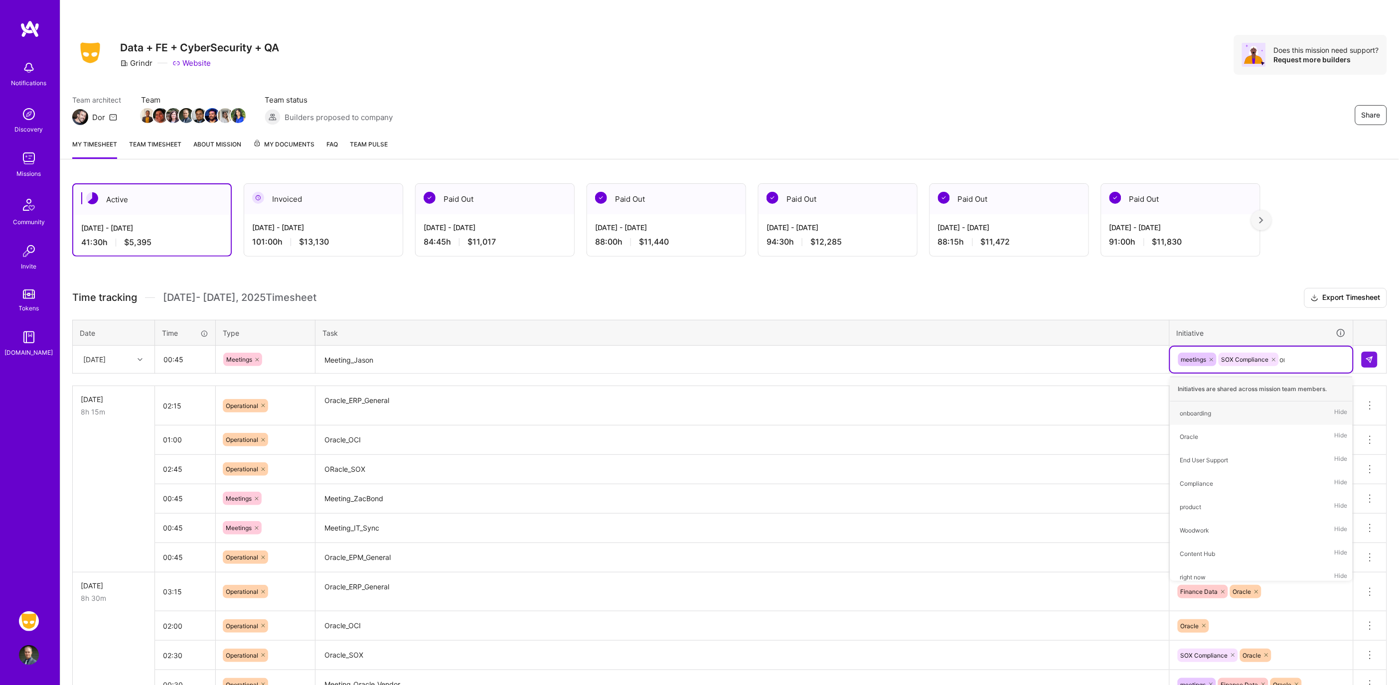
type input "ora"
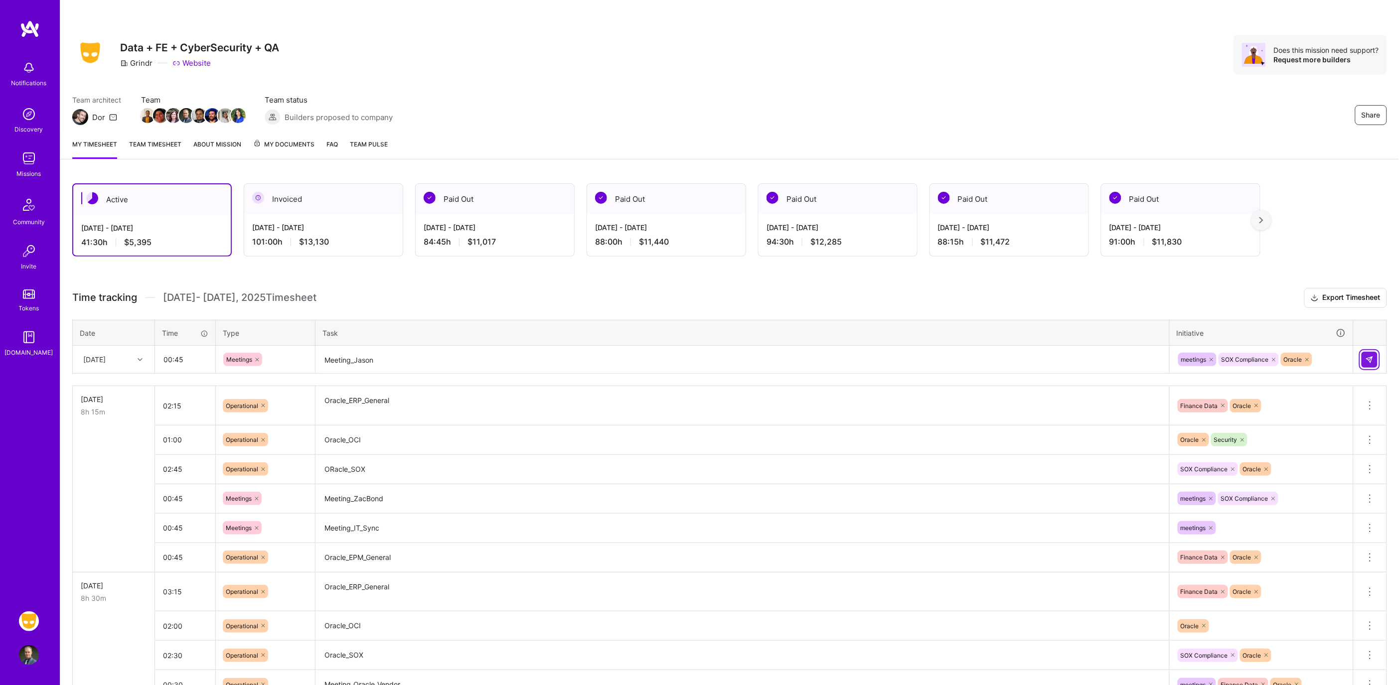
click at [1366, 359] on img at bounding box center [1370, 360] width 8 height 8
